Goal: Task Accomplishment & Management: Manage account settings

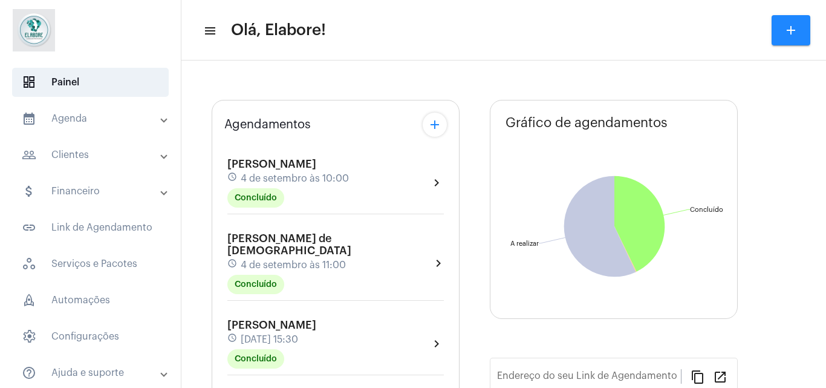
type input "[URL][DOMAIN_NAME]"
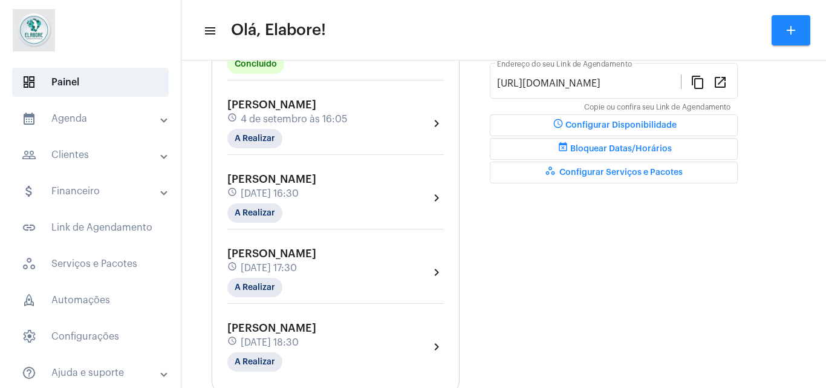
scroll to position [333, 0]
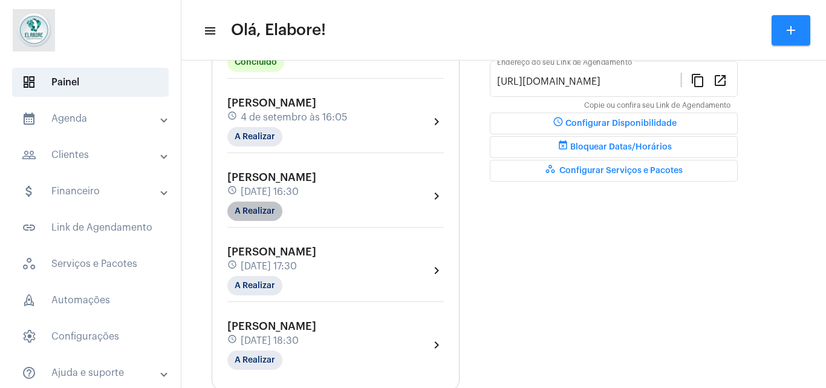
click at [254, 216] on mat-chip "A Realizar" at bounding box center [254, 210] width 55 height 19
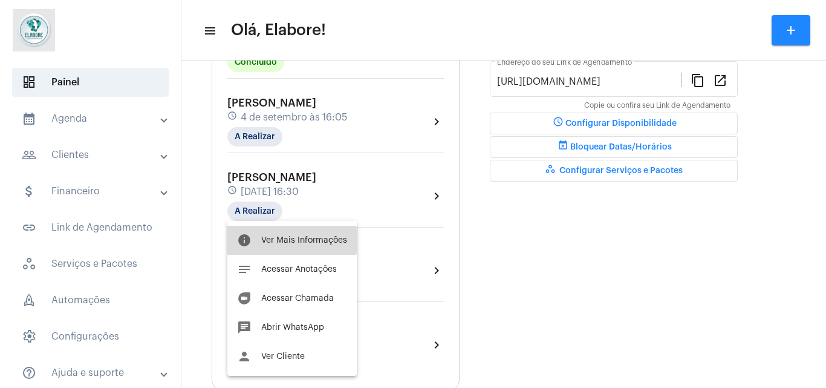
click at [262, 240] on span "Ver Mais Informações" at bounding box center [304, 240] width 86 height 8
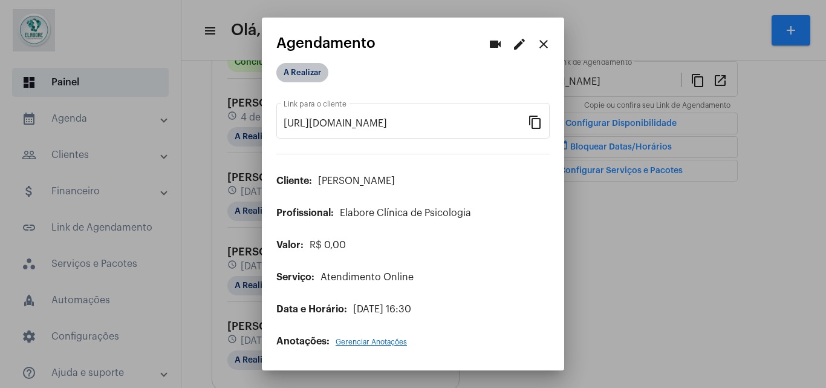
click at [300, 72] on mat-chip "A Realizar" at bounding box center [302, 72] width 52 height 19
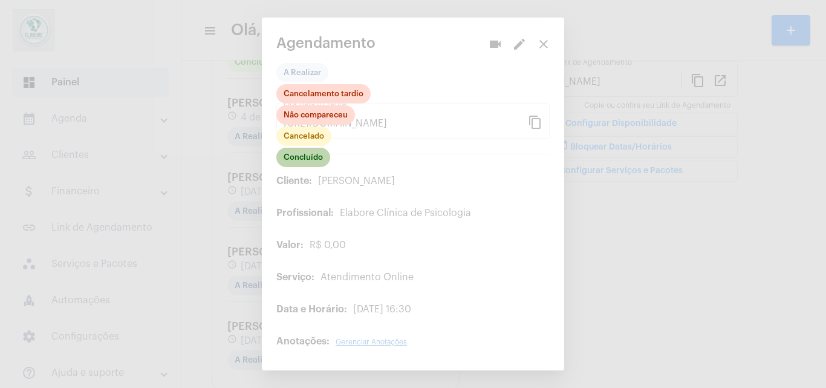
click at [311, 163] on mat-chip "Concluído" at bounding box center [303, 157] width 54 height 19
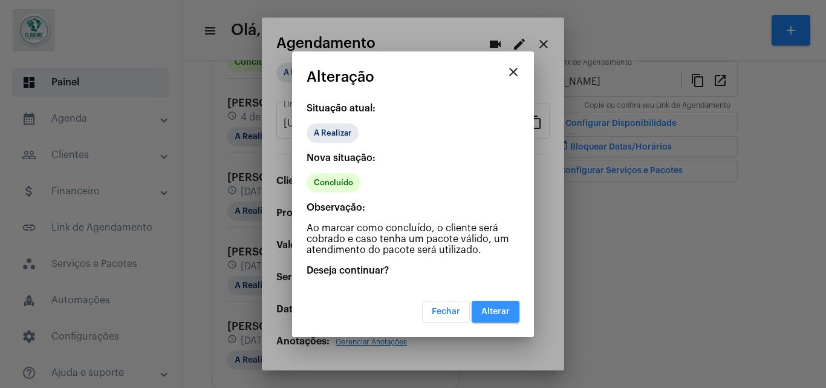
click at [512, 308] on button "Alterar" at bounding box center [496, 312] width 48 height 22
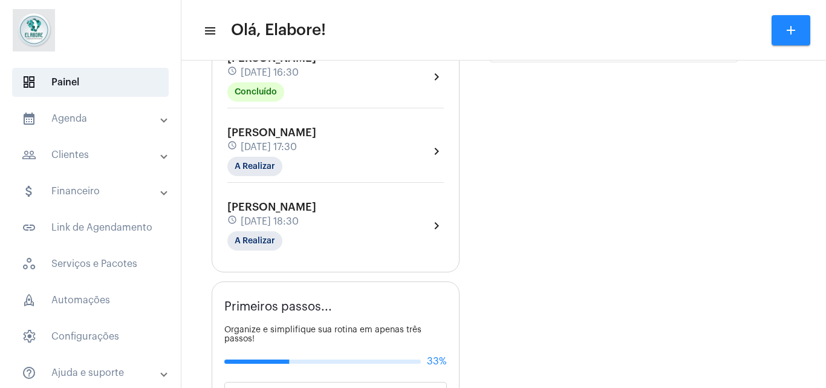
scroll to position [443, 0]
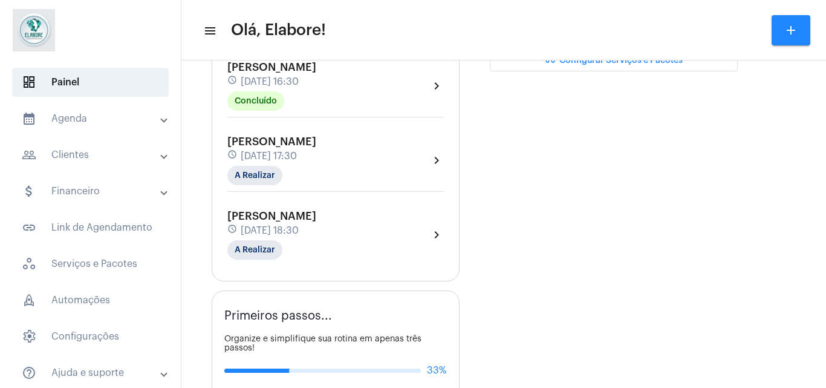
click at [316, 167] on div "[PERSON_NAME] Lima schedule [DATE] 17:30 A Realizar" at bounding box center [271, 160] width 89 height 50
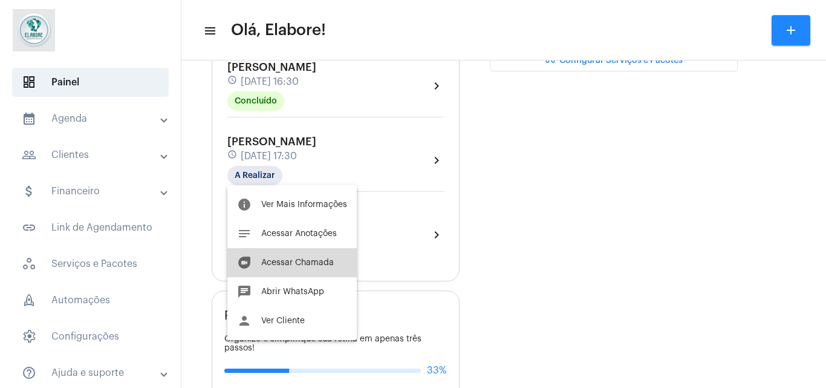
click at [315, 253] on button "duo [PERSON_NAME]" at bounding box center [291, 262] width 129 height 29
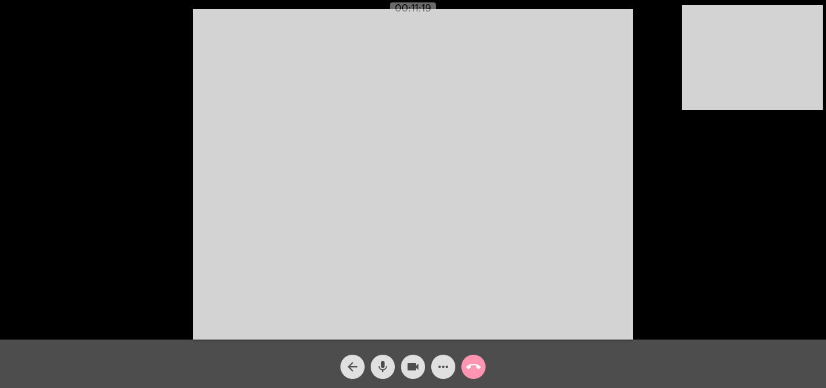
click at [444, 360] on mat-icon "more_horiz" at bounding box center [443, 366] width 15 height 15
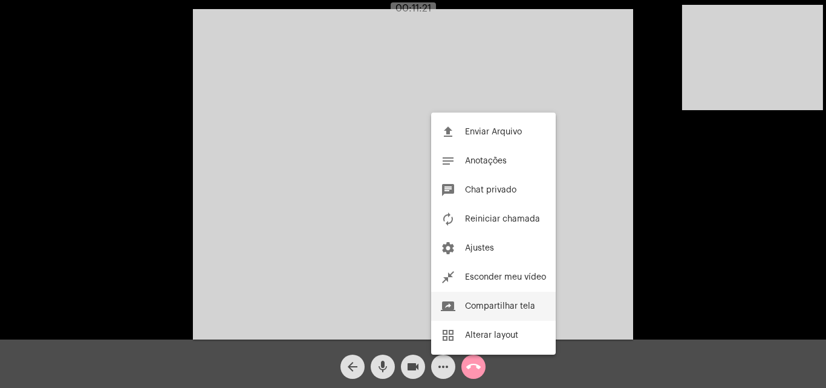
click at [481, 297] on button "screen_share Compartilhar tela" at bounding box center [493, 305] width 125 height 29
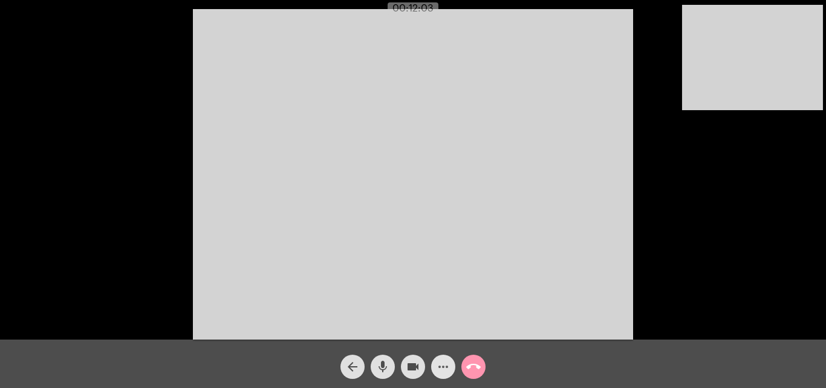
click at [444, 372] on mat-icon "more_horiz" at bounding box center [443, 366] width 15 height 15
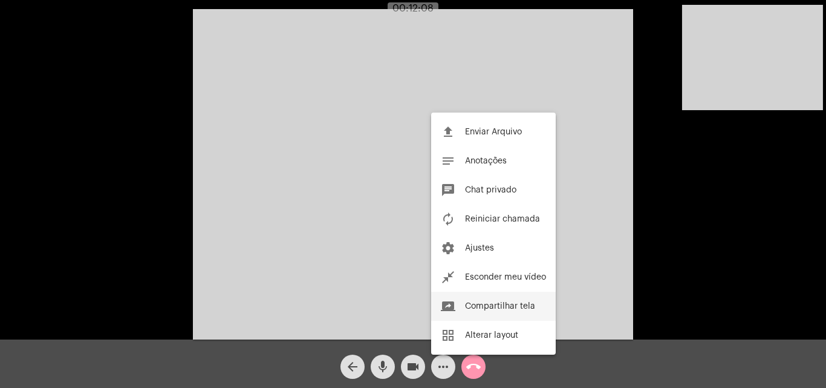
click at [496, 307] on span "Compartilhar tela" at bounding box center [500, 306] width 70 height 8
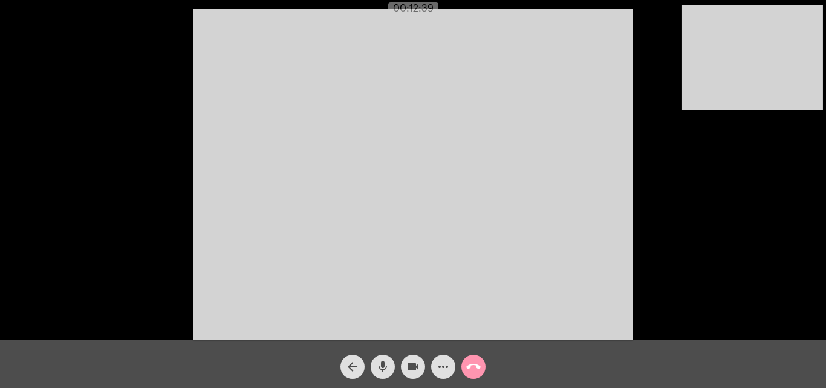
click at [446, 363] on mat-icon "more_horiz" at bounding box center [443, 366] width 15 height 15
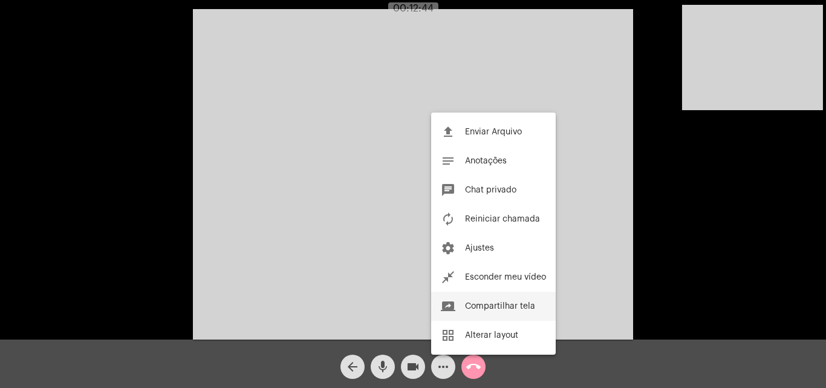
click at [473, 304] on span "Compartilhar tela" at bounding box center [500, 306] width 70 height 8
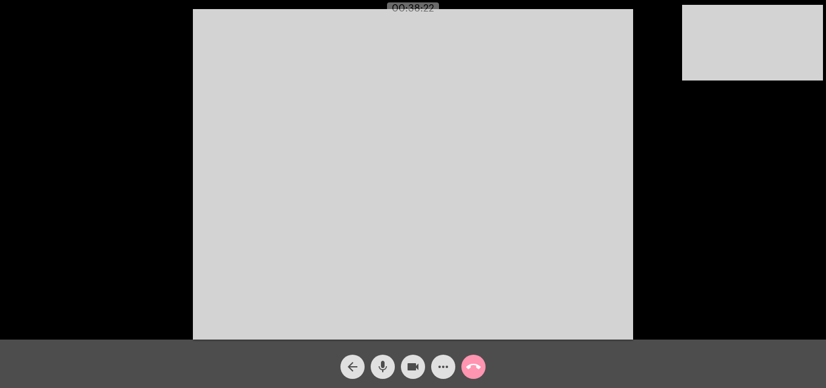
click at [449, 375] on span "more_horiz" at bounding box center [443, 366] width 15 height 24
click at [441, 368] on mat-icon "more_horiz" at bounding box center [443, 366] width 15 height 15
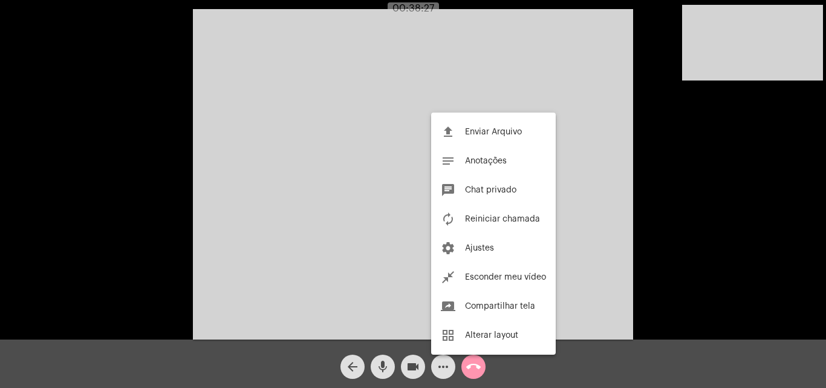
click at [441, 368] on div at bounding box center [413, 194] width 826 height 388
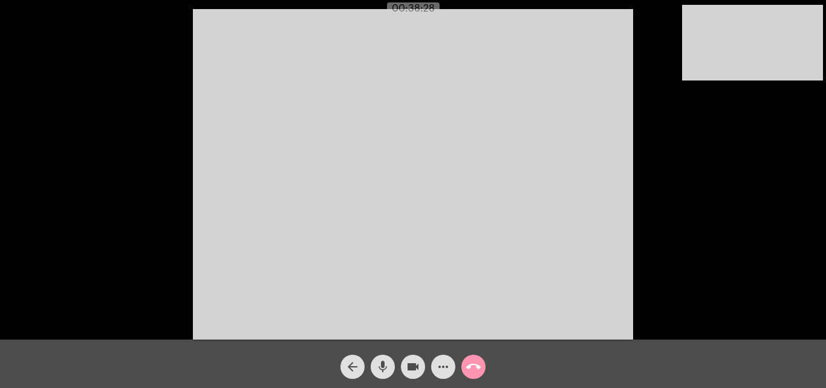
click at [441, 368] on mat-icon "more_horiz" at bounding box center [443, 366] width 15 height 15
click at [440, 368] on mat-icon "more_horiz" at bounding box center [443, 366] width 15 height 15
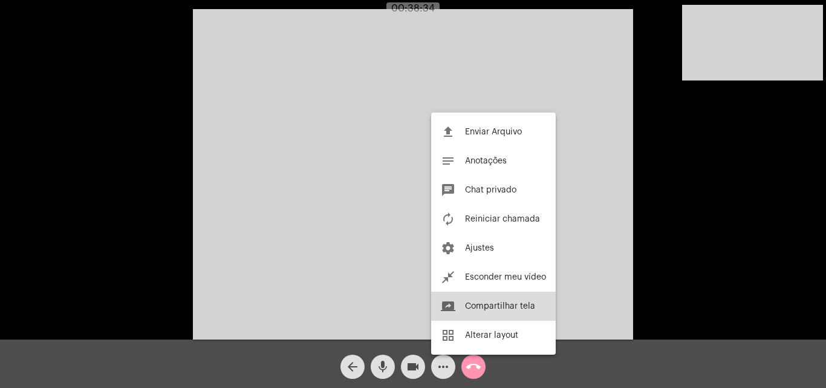
click at [472, 307] on span "Compartilhar tela" at bounding box center [500, 306] width 70 height 8
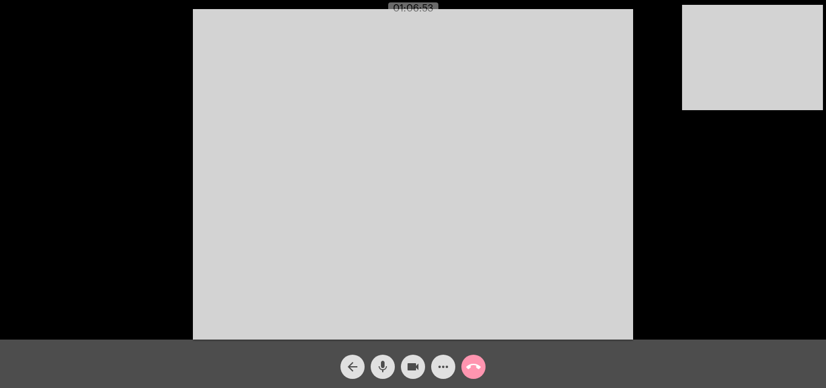
click at [349, 364] on mat-icon "arrow_back" at bounding box center [352, 366] width 15 height 15
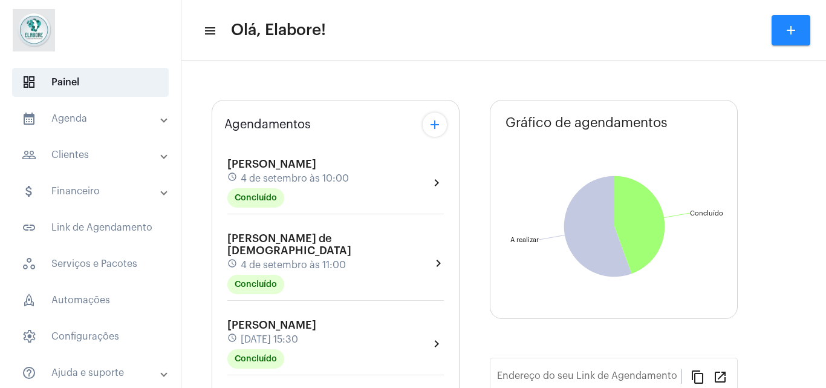
click at [316, 342] on div "[PERSON_NAME] schedule [DATE] 15:30 Concluído" at bounding box center [271, 344] width 89 height 50
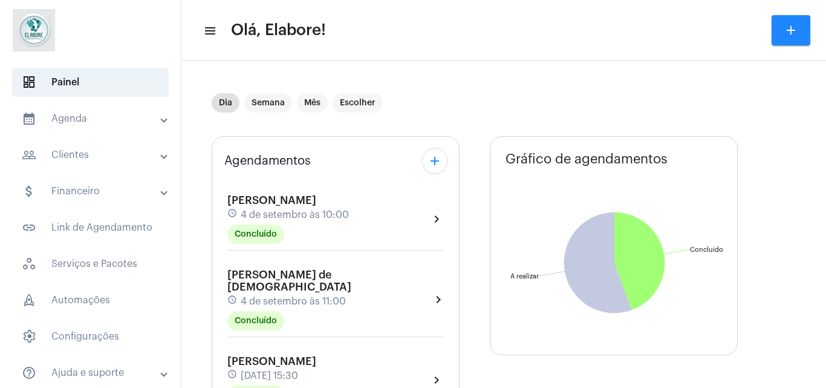
type input "[URL][DOMAIN_NAME]"
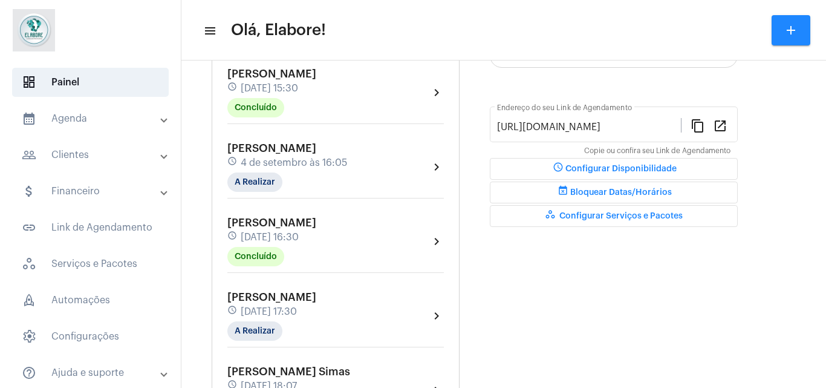
scroll to position [340, 0]
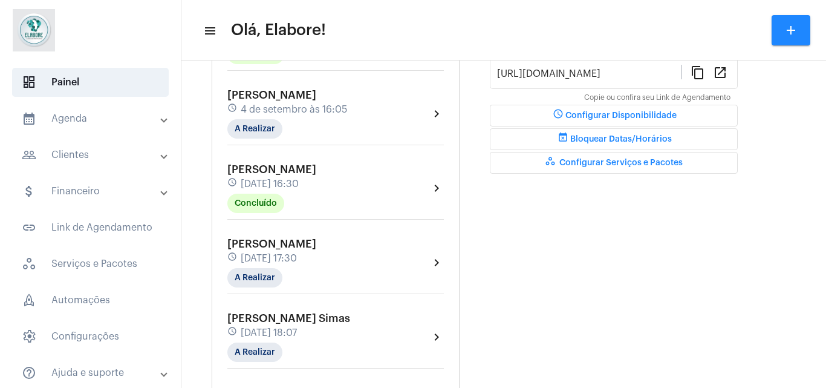
click at [434, 259] on mat-icon "chevron_right" at bounding box center [436, 262] width 15 height 15
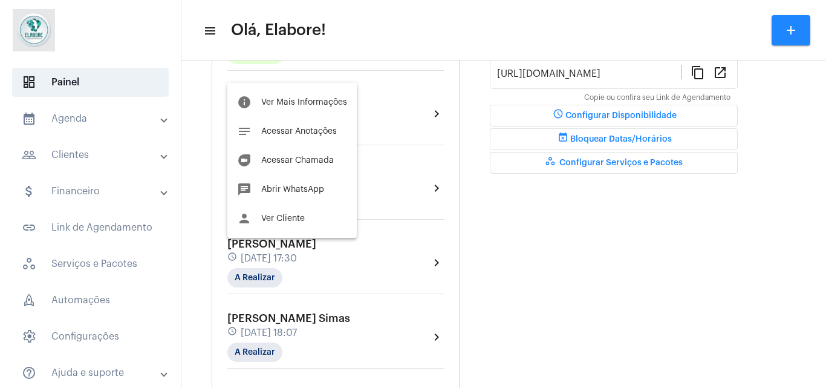
drag, startPoint x: 825, startPoint y: 171, endPoint x: 825, endPoint y: 201, distance: 30.2
click at [825, 201] on div at bounding box center [413, 194] width 826 height 388
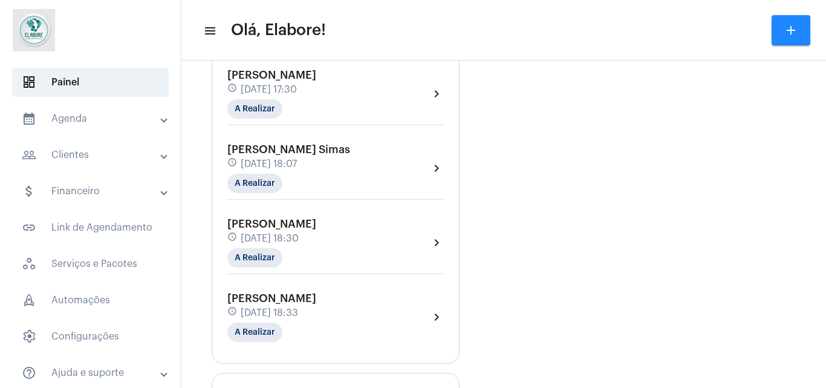
scroll to position [513, 0]
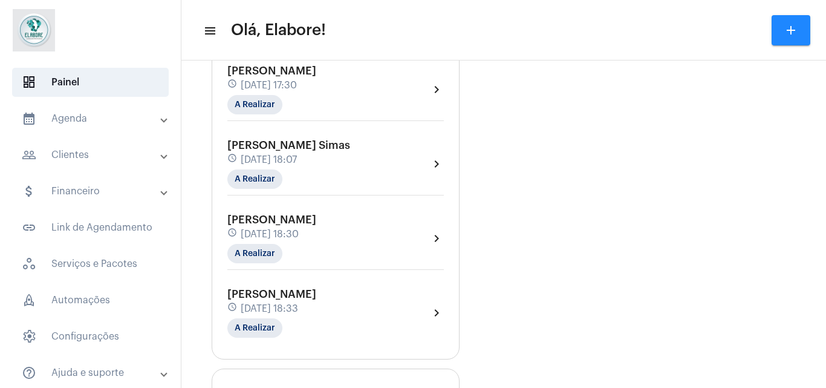
click at [316, 227] on div "schedule [DATE] 18:30" at bounding box center [271, 233] width 89 height 13
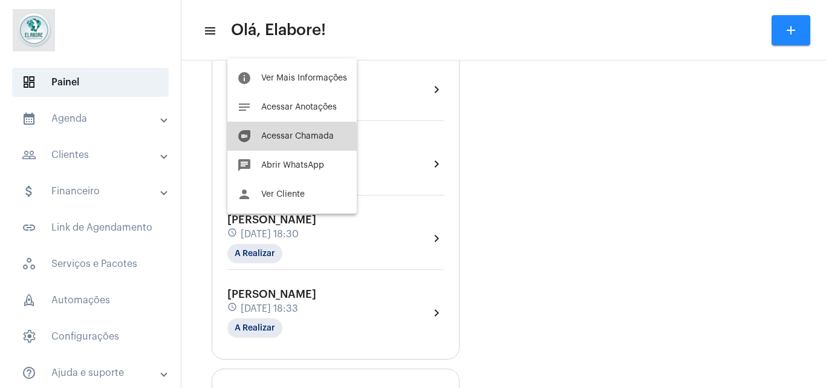
click at [288, 140] on button "duo [PERSON_NAME]" at bounding box center [291, 136] width 129 height 29
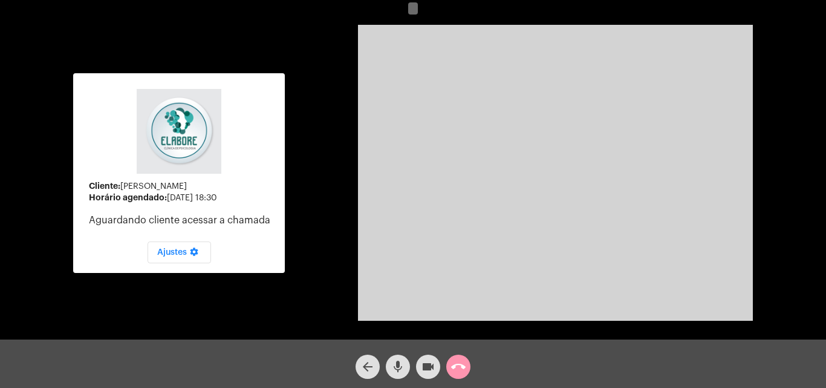
click at [409, 371] on button "mic" at bounding box center [398, 366] width 24 height 24
click at [420, 369] on button "videocam" at bounding box center [428, 366] width 24 height 24
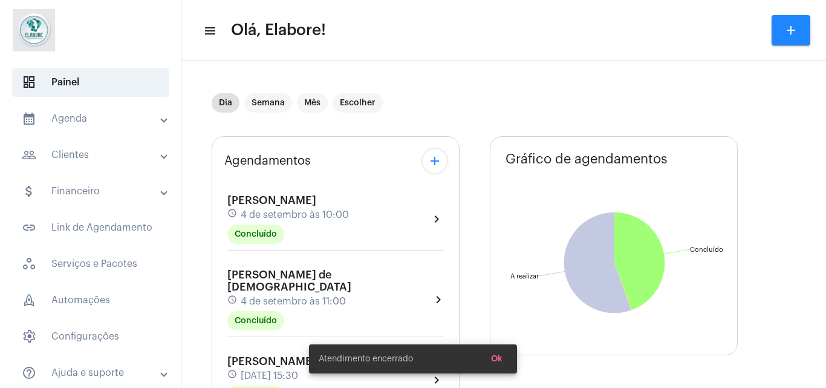
type input "[URL][DOMAIN_NAME]"
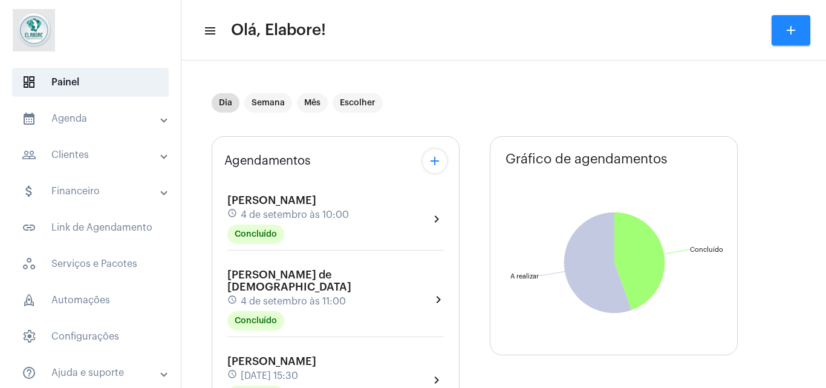
click at [684, 255] on icon "Concluído Concluído A realizar A realizar" at bounding box center [614, 262] width 248 height 219
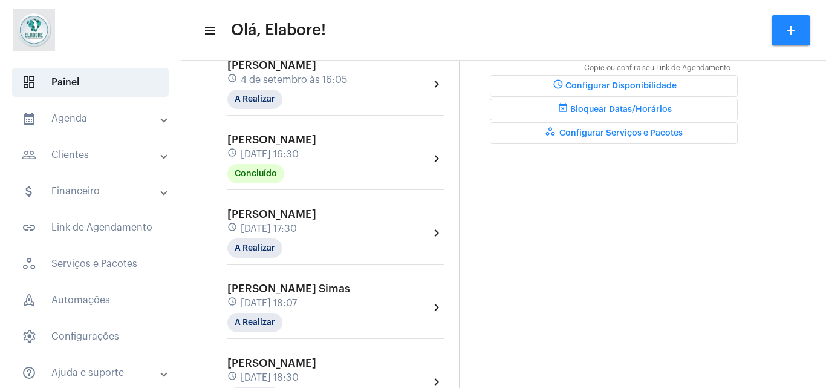
scroll to position [446, 0]
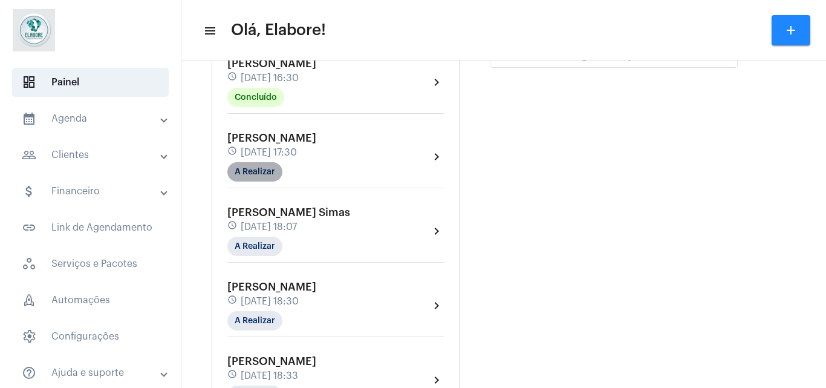
click at [261, 171] on mat-chip "A Realizar" at bounding box center [254, 171] width 55 height 19
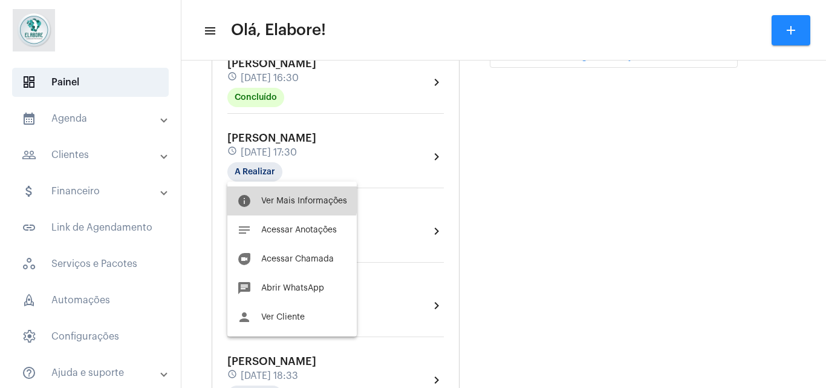
click at [271, 195] on button "info Ver Mais Informações" at bounding box center [291, 200] width 129 height 29
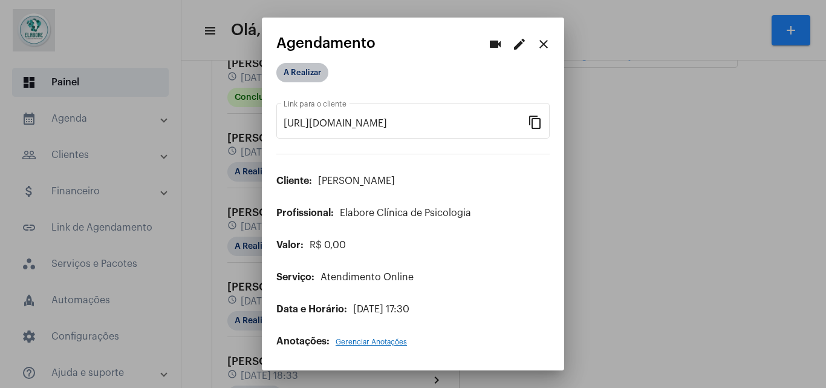
click at [309, 74] on mat-chip "A Realizar" at bounding box center [302, 72] width 52 height 19
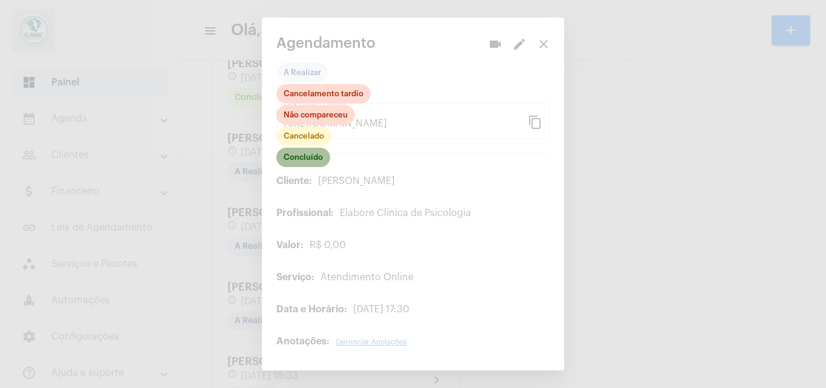
click at [315, 159] on mat-chip "Concluído" at bounding box center [303, 157] width 54 height 19
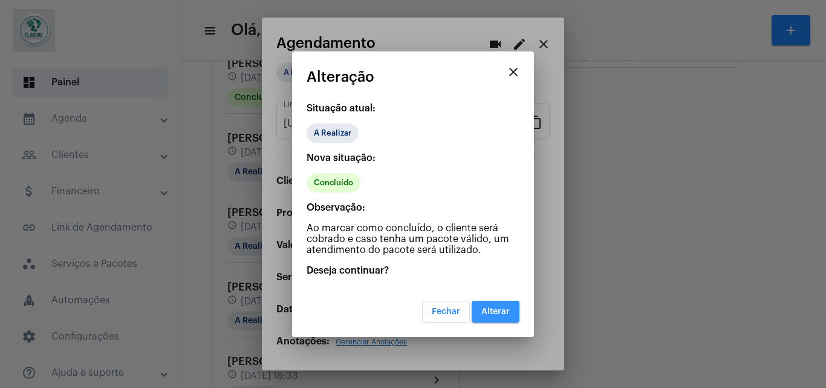
click at [482, 307] on span "Alterar" at bounding box center [495, 311] width 28 height 8
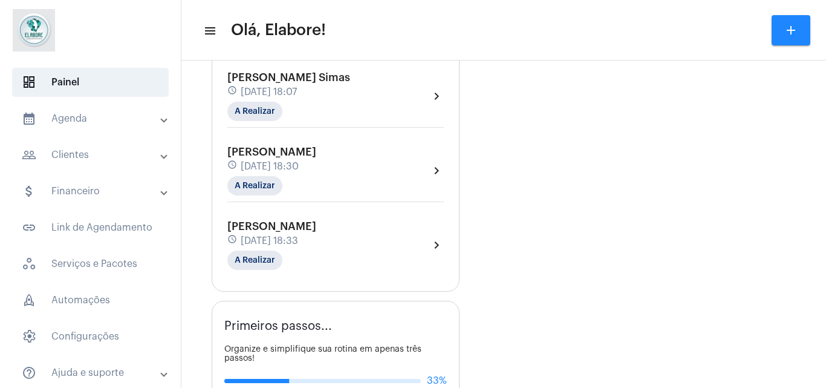
scroll to position [585, 0]
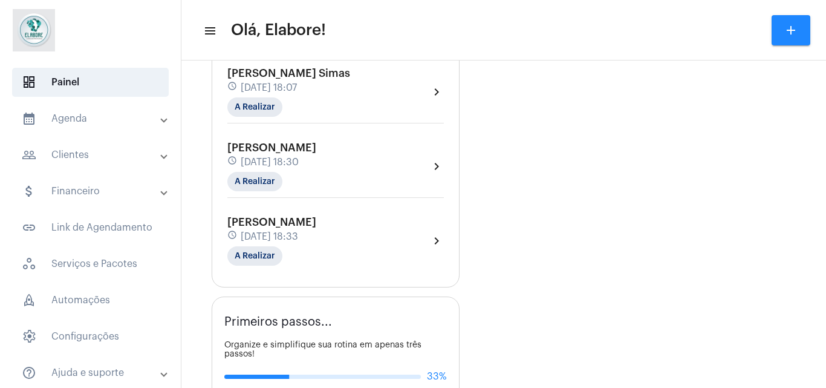
click at [244, 171] on div "[PERSON_NAME] schedule [DATE] 18:30 A Realizar" at bounding box center [271, 166] width 89 height 50
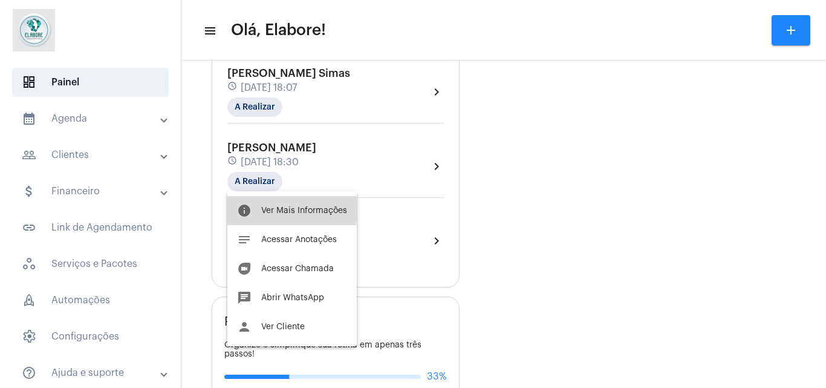
click at [276, 210] on span "Ver Mais Informações" at bounding box center [304, 210] width 86 height 8
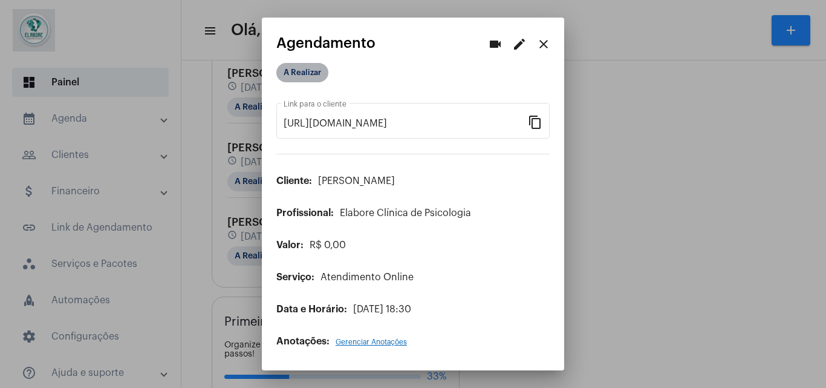
click at [310, 80] on mat-chip "A Realizar" at bounding box center [302, 72] width 52 height 19
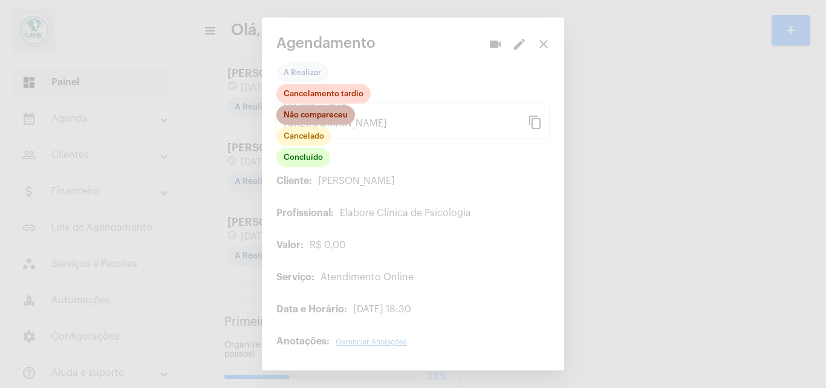
click at [318, 109] on mat-chip "Não compareceu" at bounding box center [315, 114] width 79 height 19
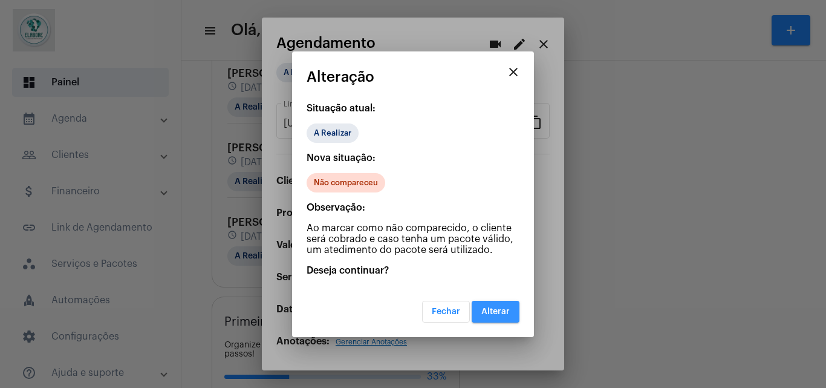
click at [496, 304] on button "Alterar" at bounding box center [496, 312] width 48 height 22
